Goal: Task Accomplishment & Management: Use online tool/utility

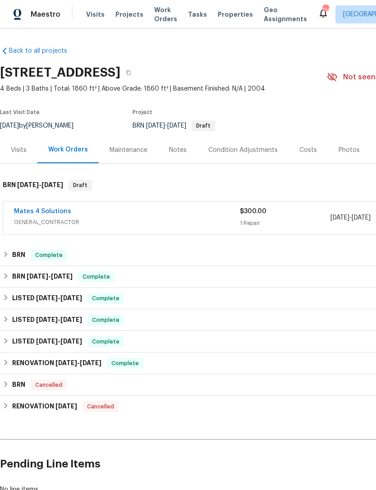
click at [88, 11] on span "Visits" at bounding box center [95, 14] width 18 height 9
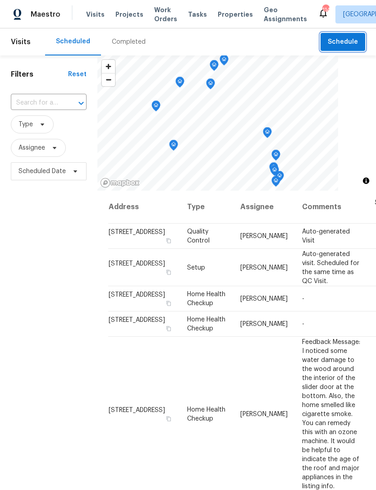
click at [344, 44] on span "Schedule" at bounding box center [343, 42] width 30 height 11
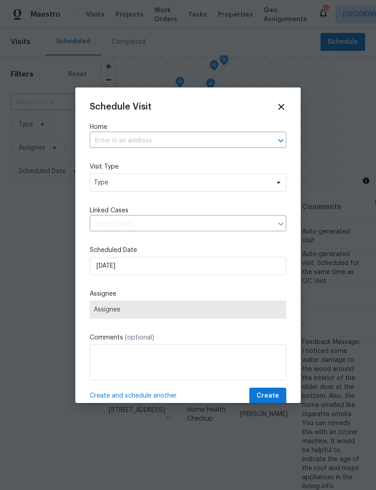
click at [217, 143] on input "text" at bounding box center [175, 141] width 171 height 14
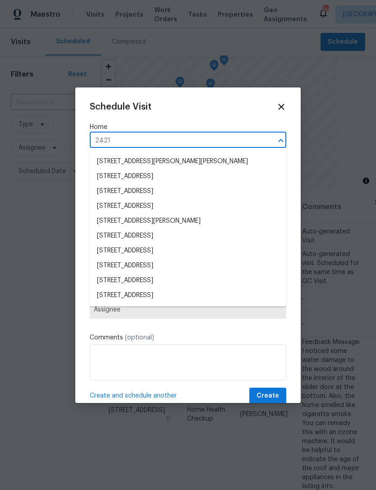
type input "2421 n"
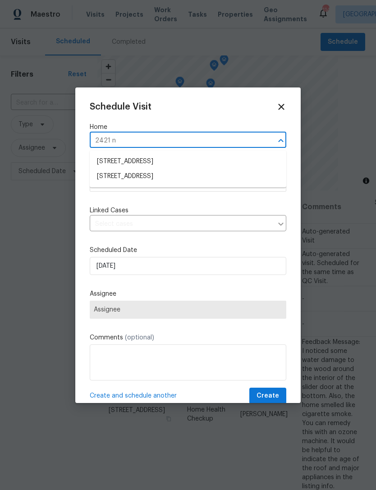
click at [183, 175] on li "[STREET_ADDRESS]" at bounding box center [188, 176] width 197 height 15
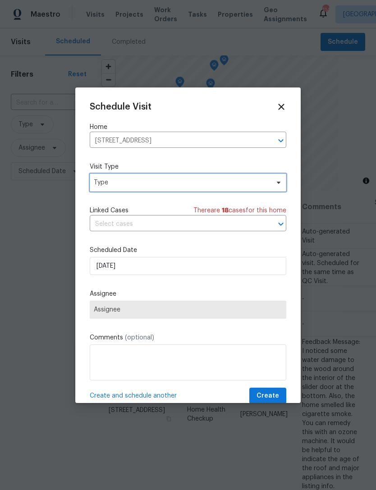
click at [215, 184] on span "Type" at bounding box center [181, 182] width 175 height 9
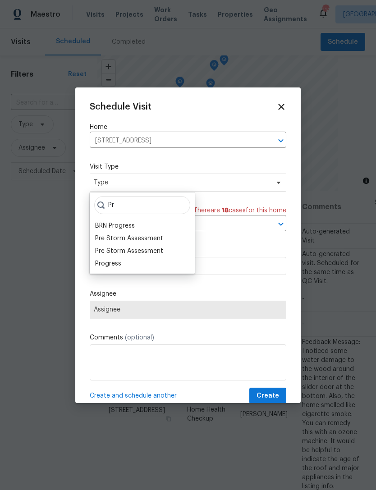
type input "Pr"
click at [126, 263] on div "Progress" at bounding box center [142, 263] width 100 height 13
click at [119, 260] on div "Progress" at bounding box center [108, 263] width 26 height 9
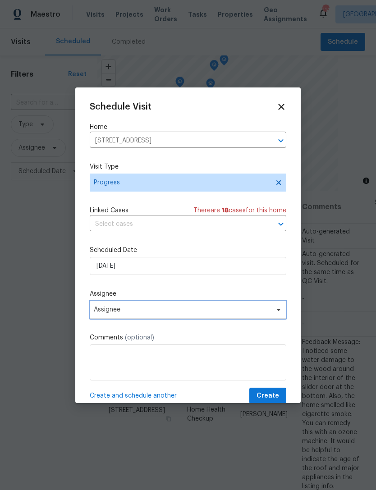
click at [178, 312] on span "Assignee" at bounding box center [182, 309] width 177 height 7
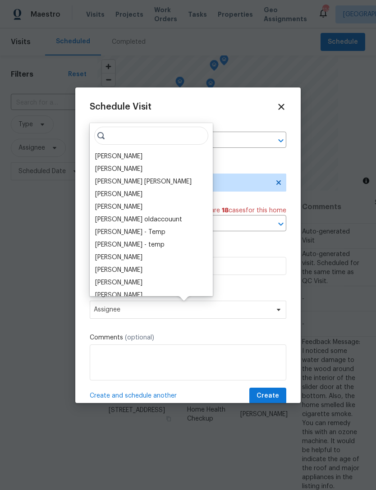
click at [142, 154] on div "[PERSON_NAME]" at bounding box center [151, 156] width 118 height 13
click at [129, 156] on div "[PERSON_NAME]" at bounding box center [118, 156] width 47 height 9
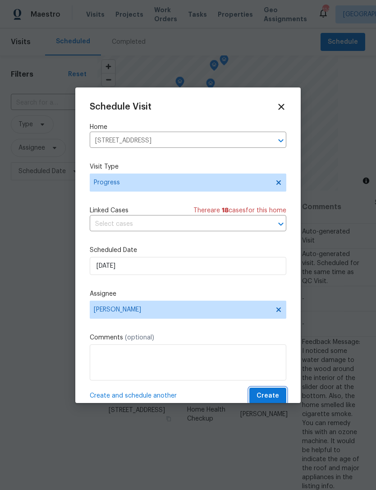
click at [276, 394] on span "Create" at bounding box center [268, 395] width 23 height 11
